Goal: Information Seeking & Learning: Learn about a topic

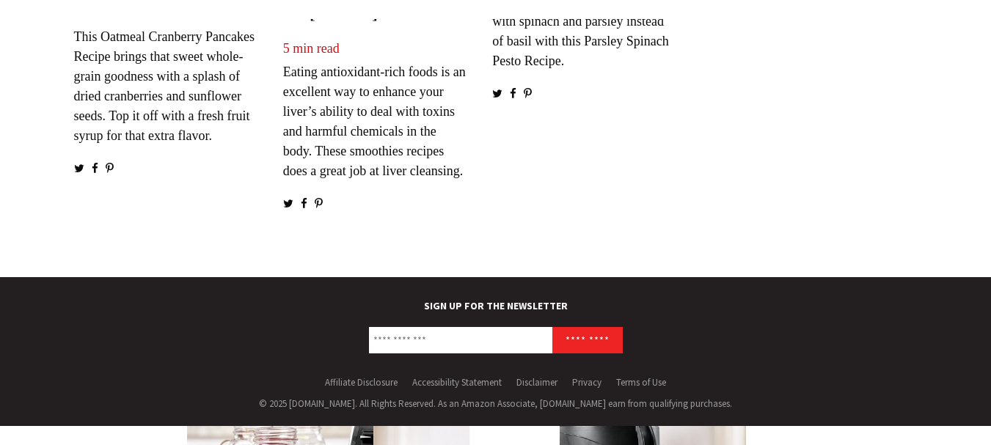
scroll to position [2475, 0]
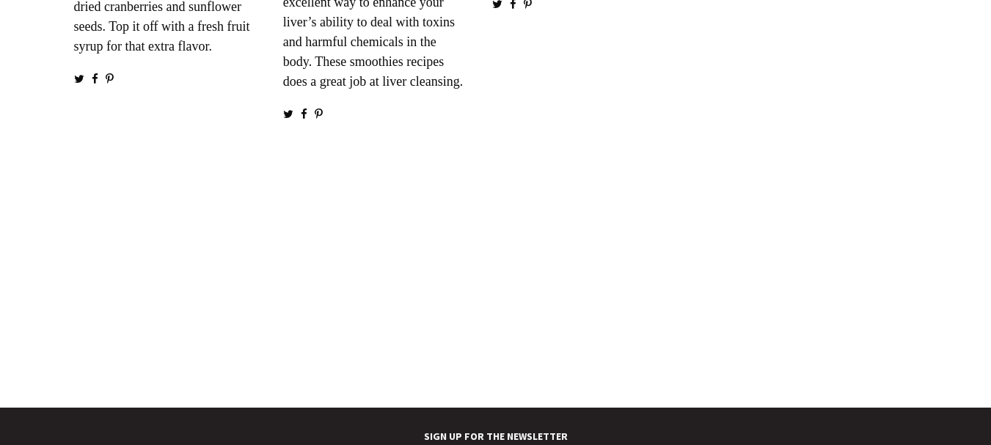
scroll to position [2475, 0]
